Goal: Information Seeking & Learning: Understand process/instructions

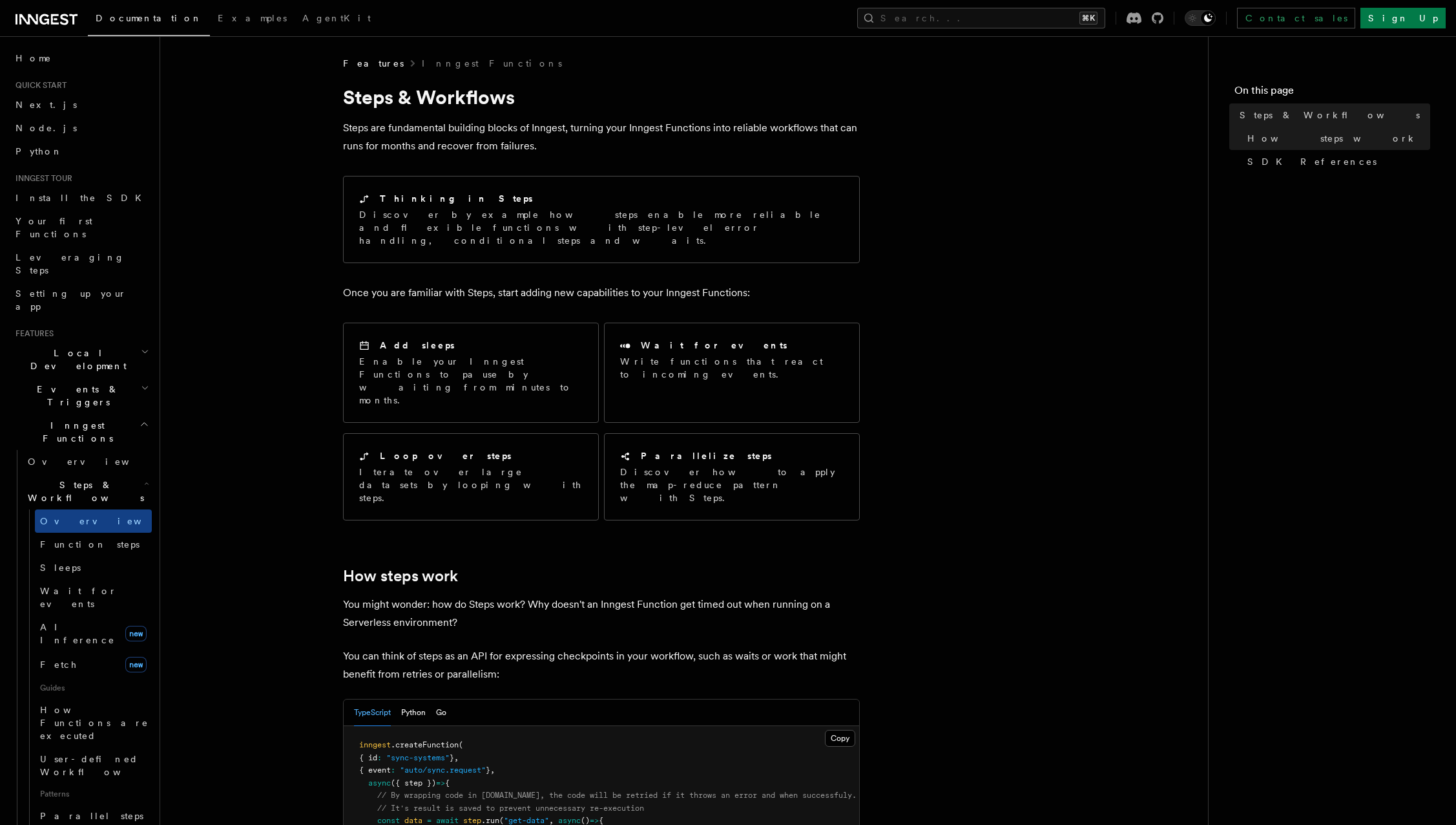
click at [46, 18] on icon at bounding box center [46, 19] width 62 height 15
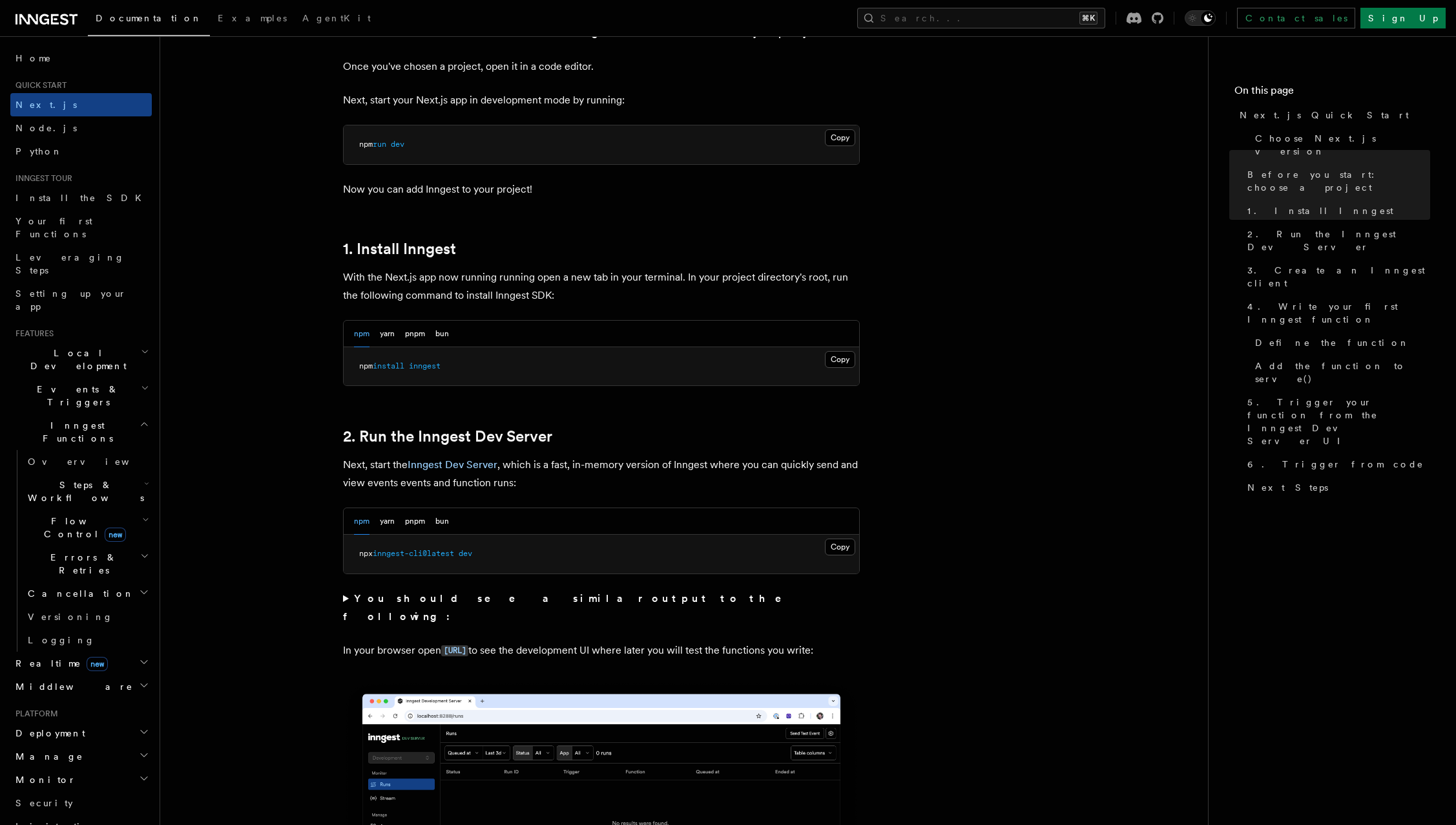
scroll to position [533, 0]
click at [78, 721] on h2 "Deployment" at bounding box center [81, 733] width 141 height 23
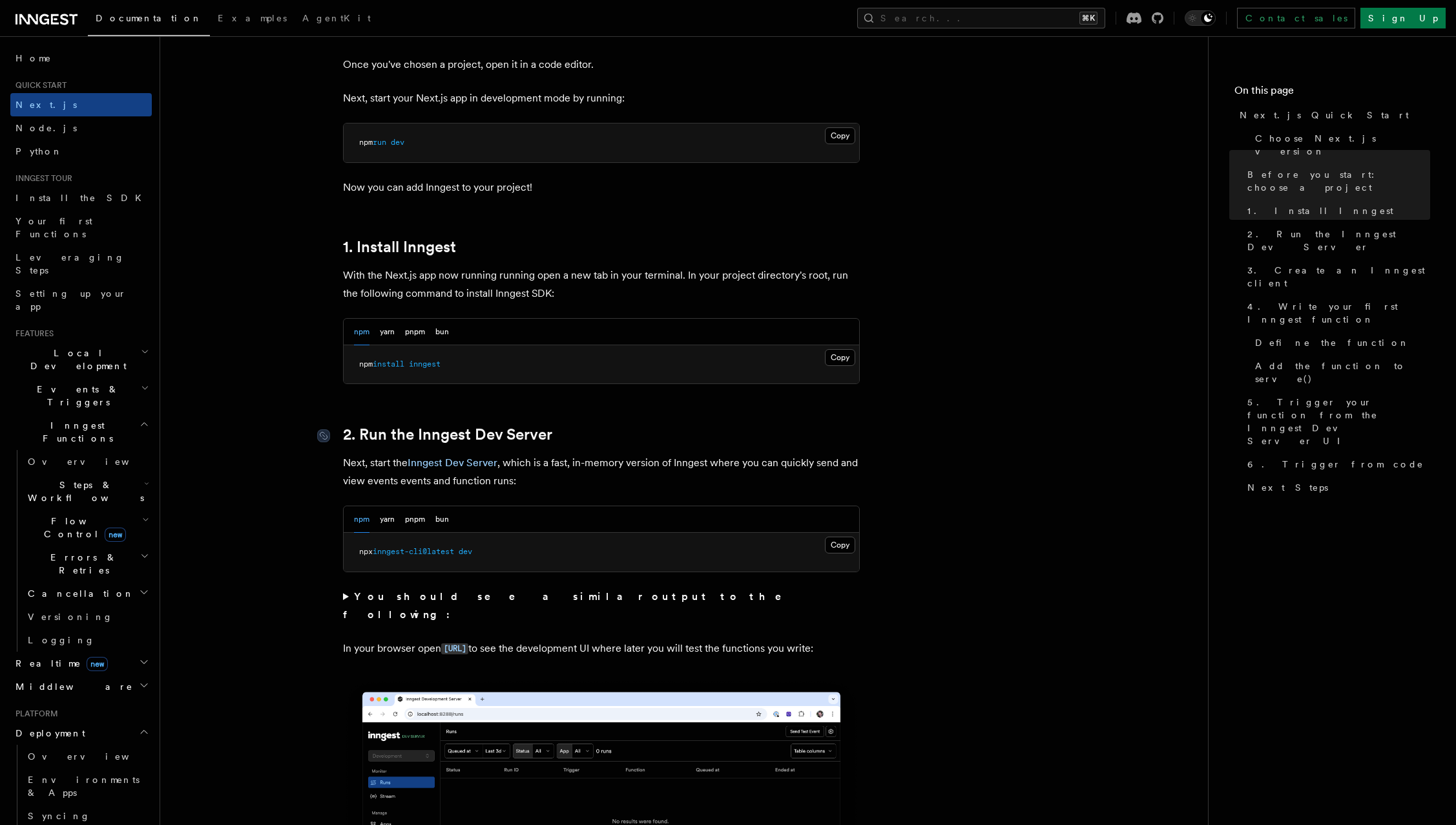
click at [81, 744] on link "Overview" at bounding box center [86, 756] width 129 height 23
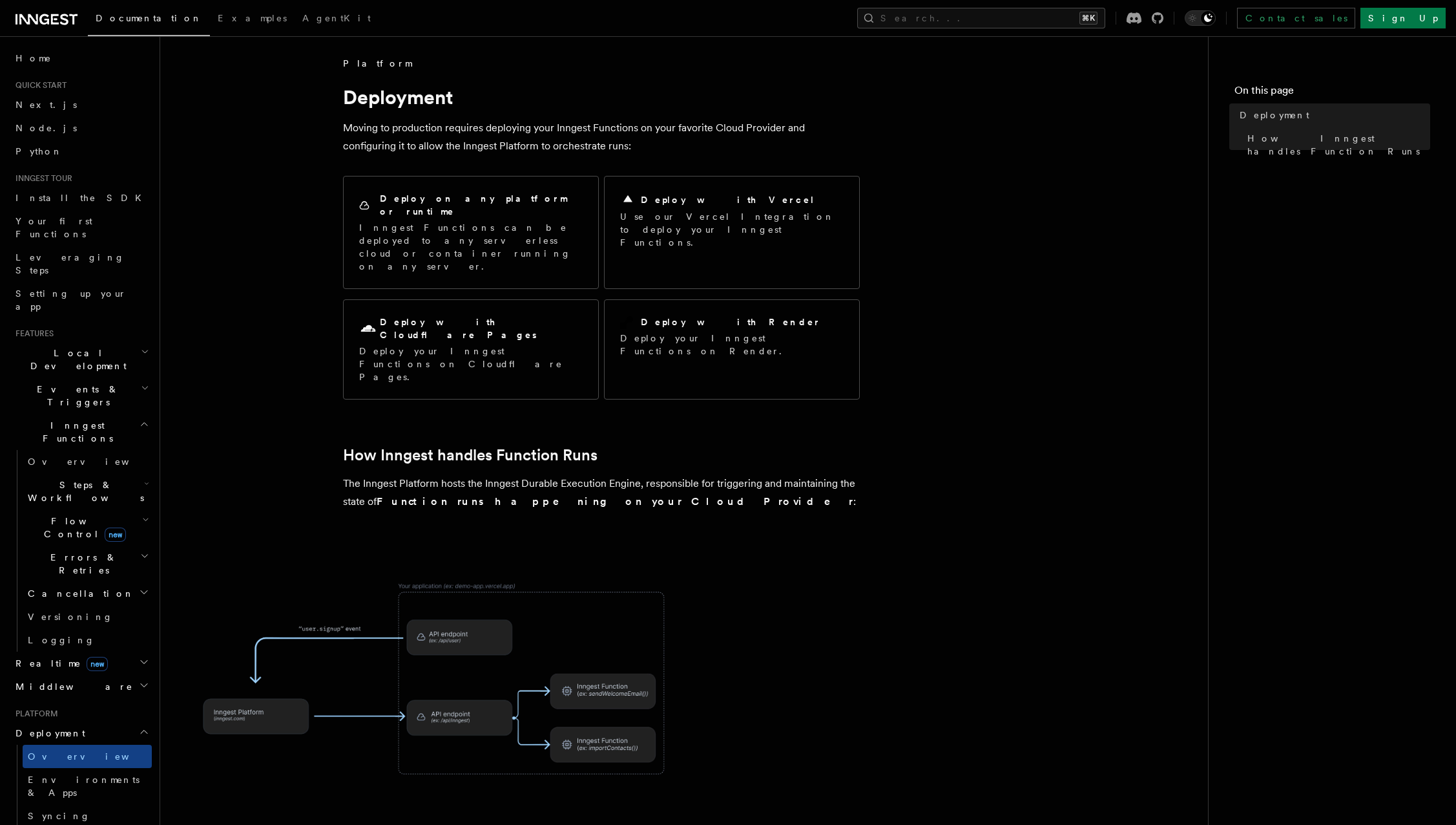
click at [670, 204] on h2 "Deploy with Vercel" at bounding box center [728, 199] width 174 height 13
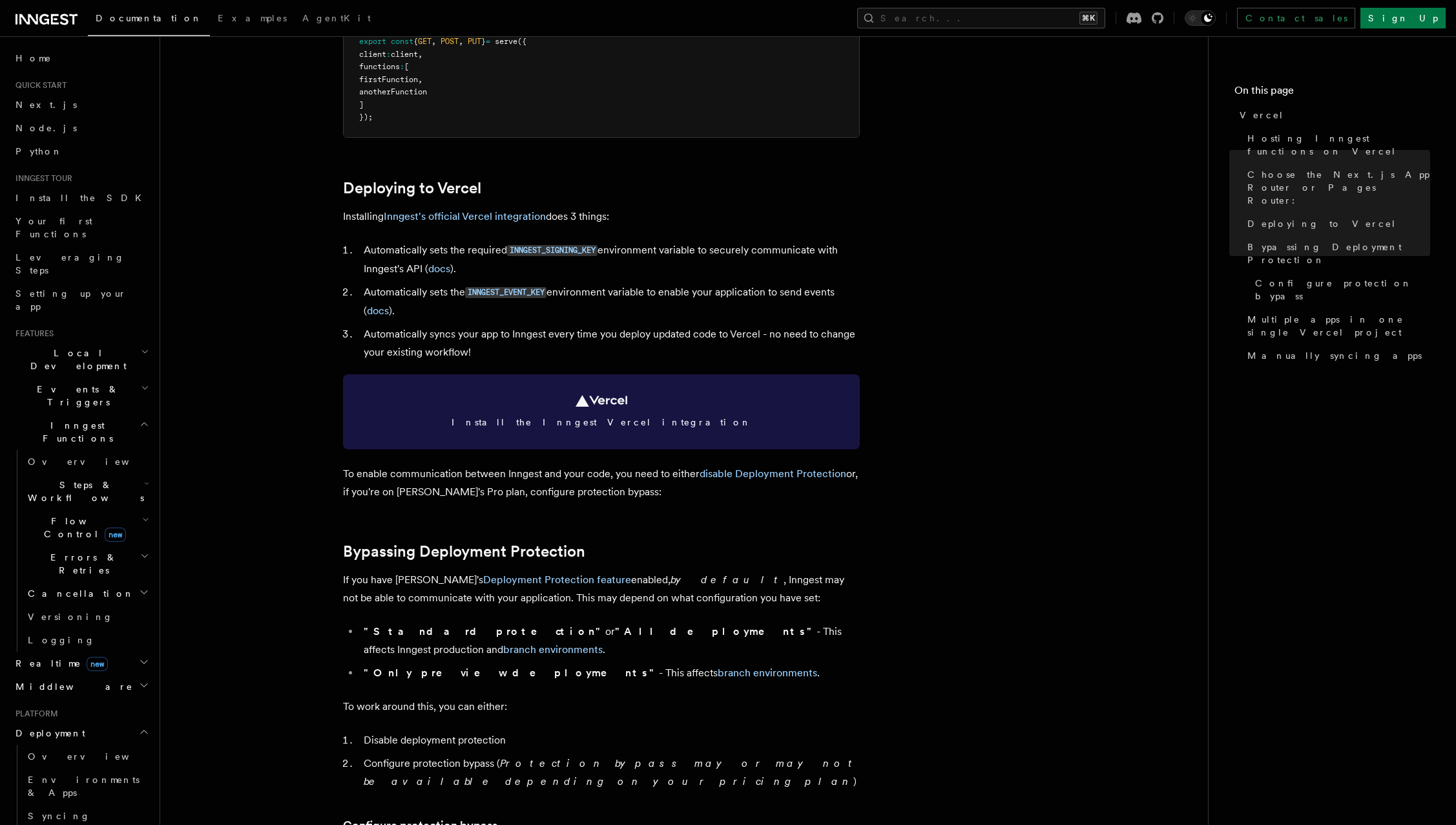
scroll to position [476, 0]
click at [742, 472] on link "disable Deployment Protection" at bounding box center [772, 472] width 147 height 12
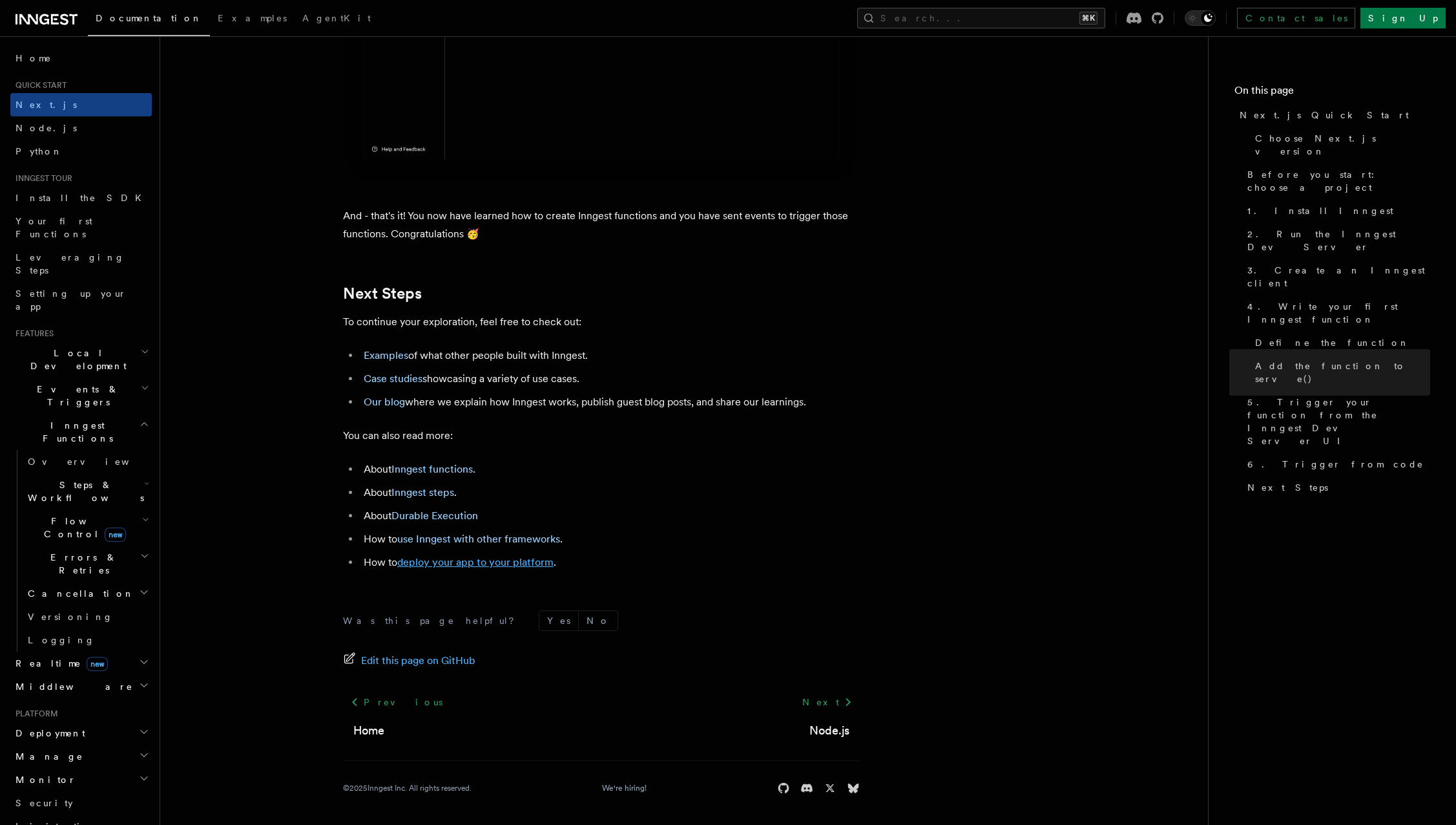
scroll to position [7861, 0]
click at [476, 560] on link "deploy your app to your platform" at bounding box center [476, 563] width 156 height 12
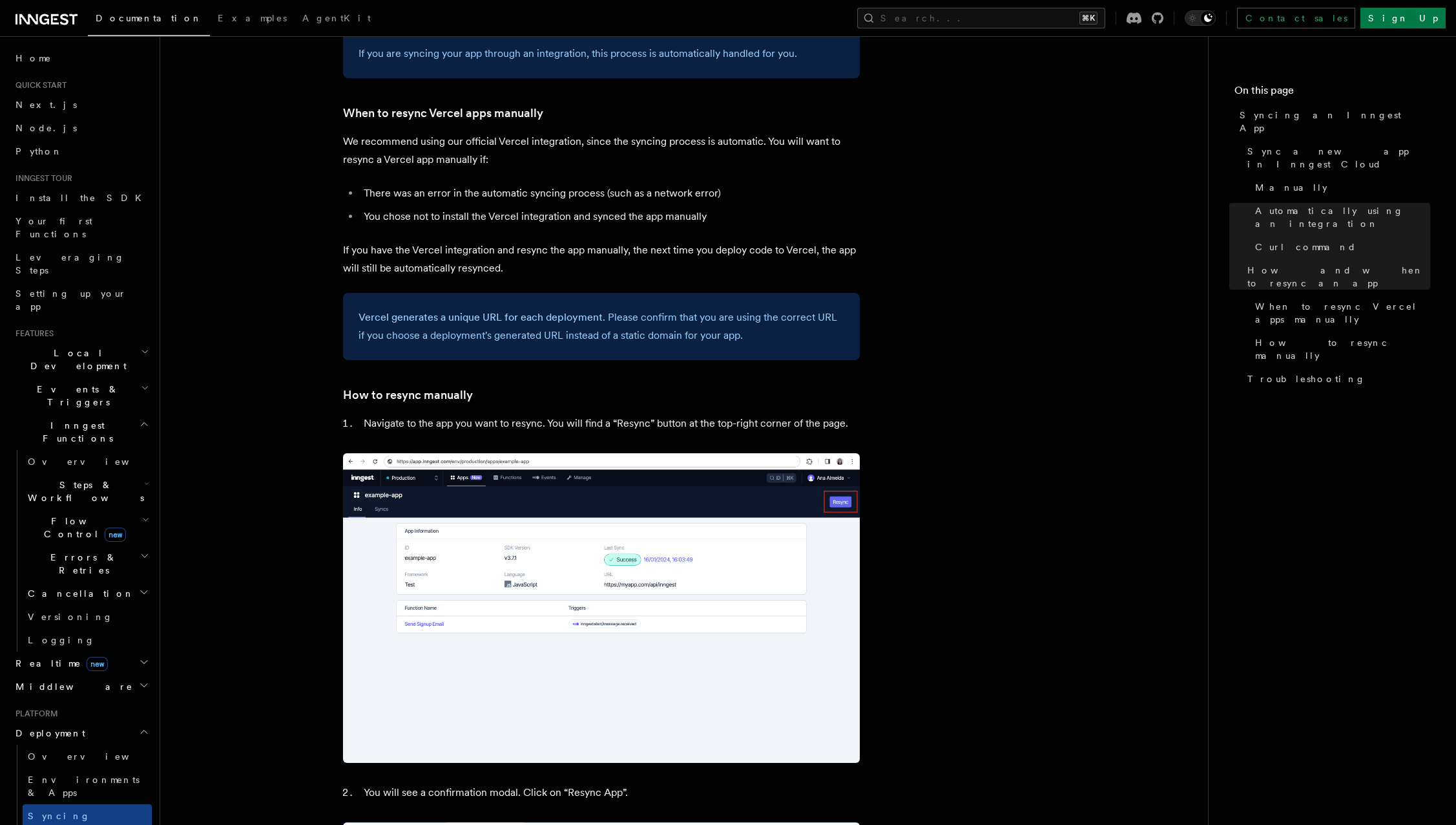
scroll to position [2379, 0]
